Goal: Task Accomplishment & Management: Complete application form

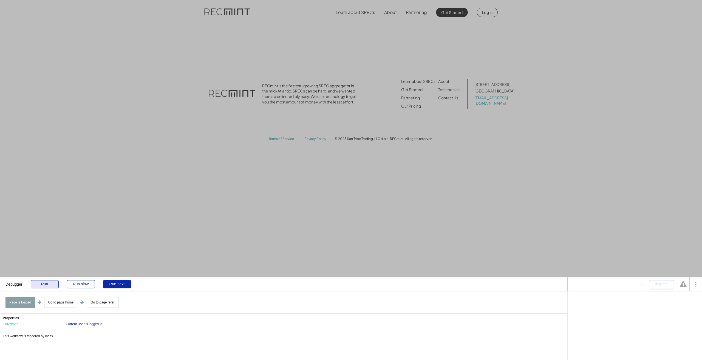
click at [39, 286] on div "Run" at bounding box center [45, 284] width 28 height 8
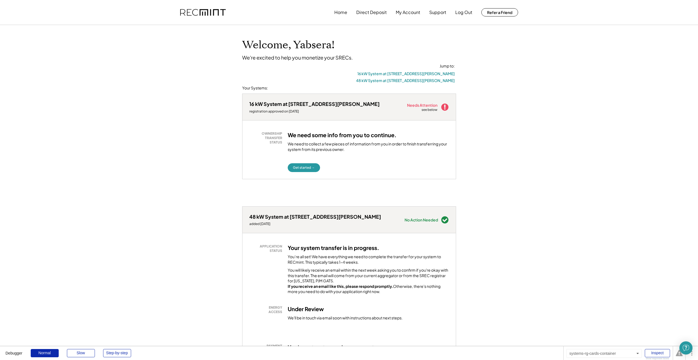
click at [323, 191] on div "16 kW System at 12538 [PERSON_NAME] Water Dr registration approved on [DATE] Ne…" at bounding box center [349, 144] width 214 height 113
click at [367, 171] on div "OWNERSHIP TRANSFER STATUS We need some info from you to continue. We need to co…" at bounding box center [348, 149] width 213 height 58
click at [307, 167] on button "Get started →" at bounding box center [304, 167] width 32 height 9
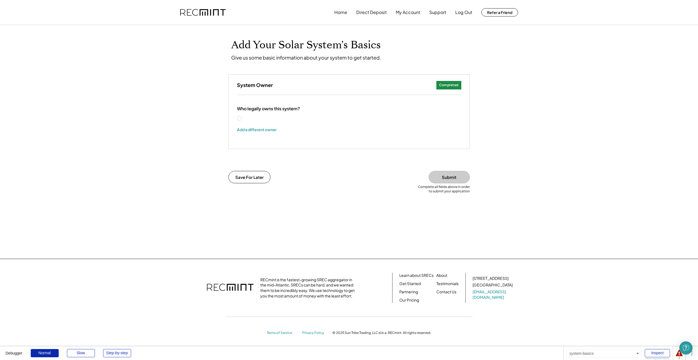
click at [254, 119] on label "Yabsera Faris" at bounding box center [266, 118] width 49 height 4
click at [446, 180] on button "Submit" at bounding box center [448, 177] width 41 height 12
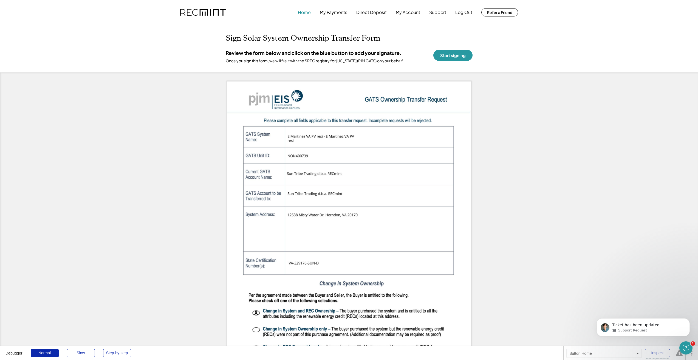
click at [303, 10] on button "Home" at bounding box center [304, 12] width 13 height 11
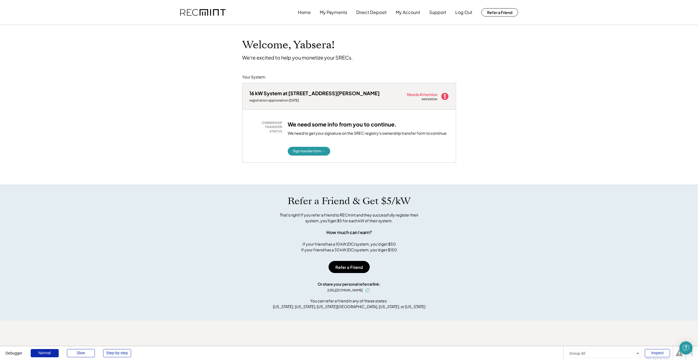
click at [231, 169] on div "Welcome, Yabsera! We're excited to help you monetize your SRECs. Your System: 1…" at bounding box center [349, 237] width 698 height 425
click at [178, 154] on div "Welcome, Yabsera! We're excited to help you monetize your SRECs. Your System: 1…" at bounding box center [349, 237] width 698 height 425
click at [118, 142] on div "Welcome, Yabsera! We're excited to help you monetize your SRECs. Your System: 1…" at bounding box center [349, 237] width 698 height 425
